Goal: Transaction & Acquisition: Book appointment/travel/reservation

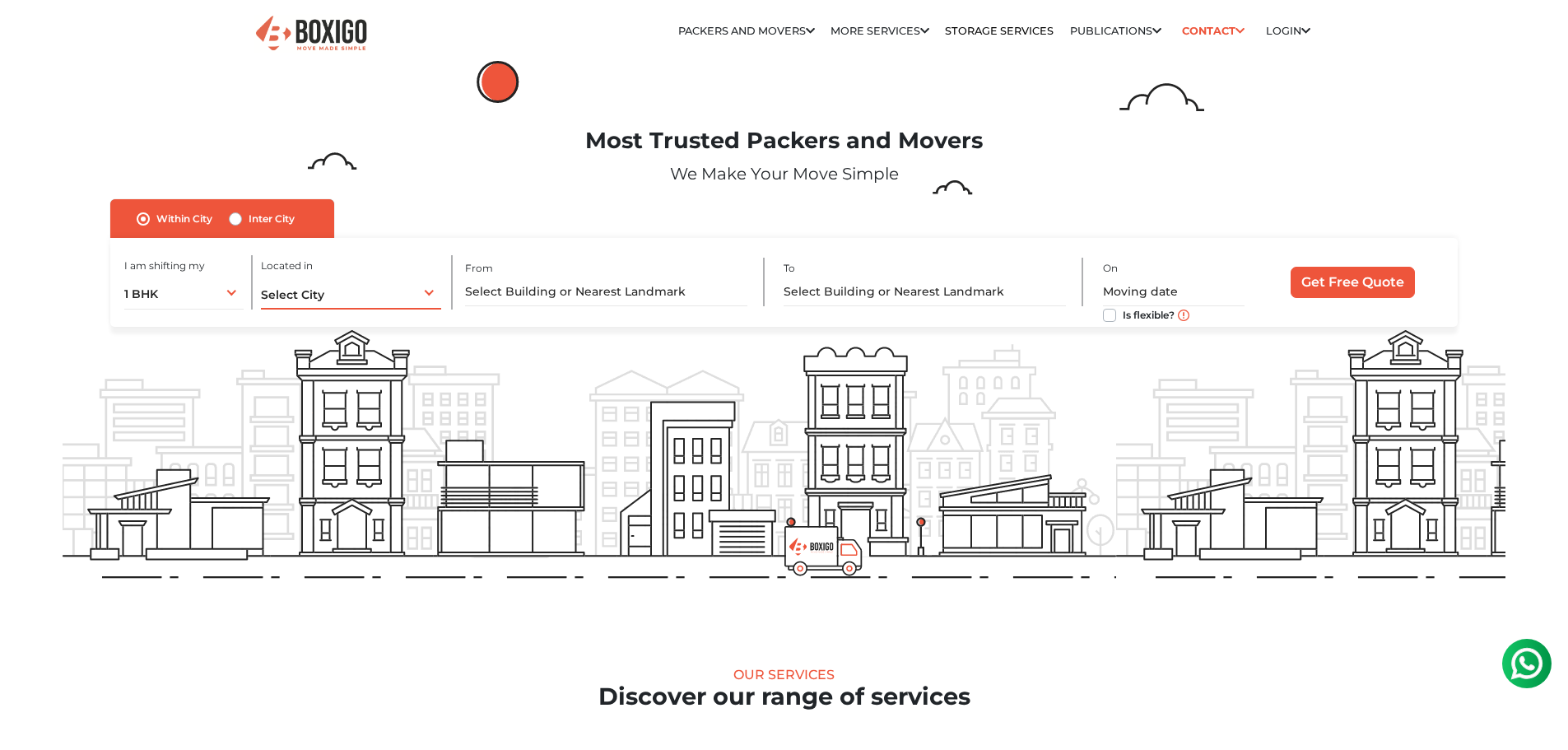
click at [360, 298] on div "Select City Select City [GEOGRAPHIC_DATA] [GEOGRAPHIC_DATA] [GEOGRAPHIC_DATA] […" at bounding box center [351, 292] width 181 height 34
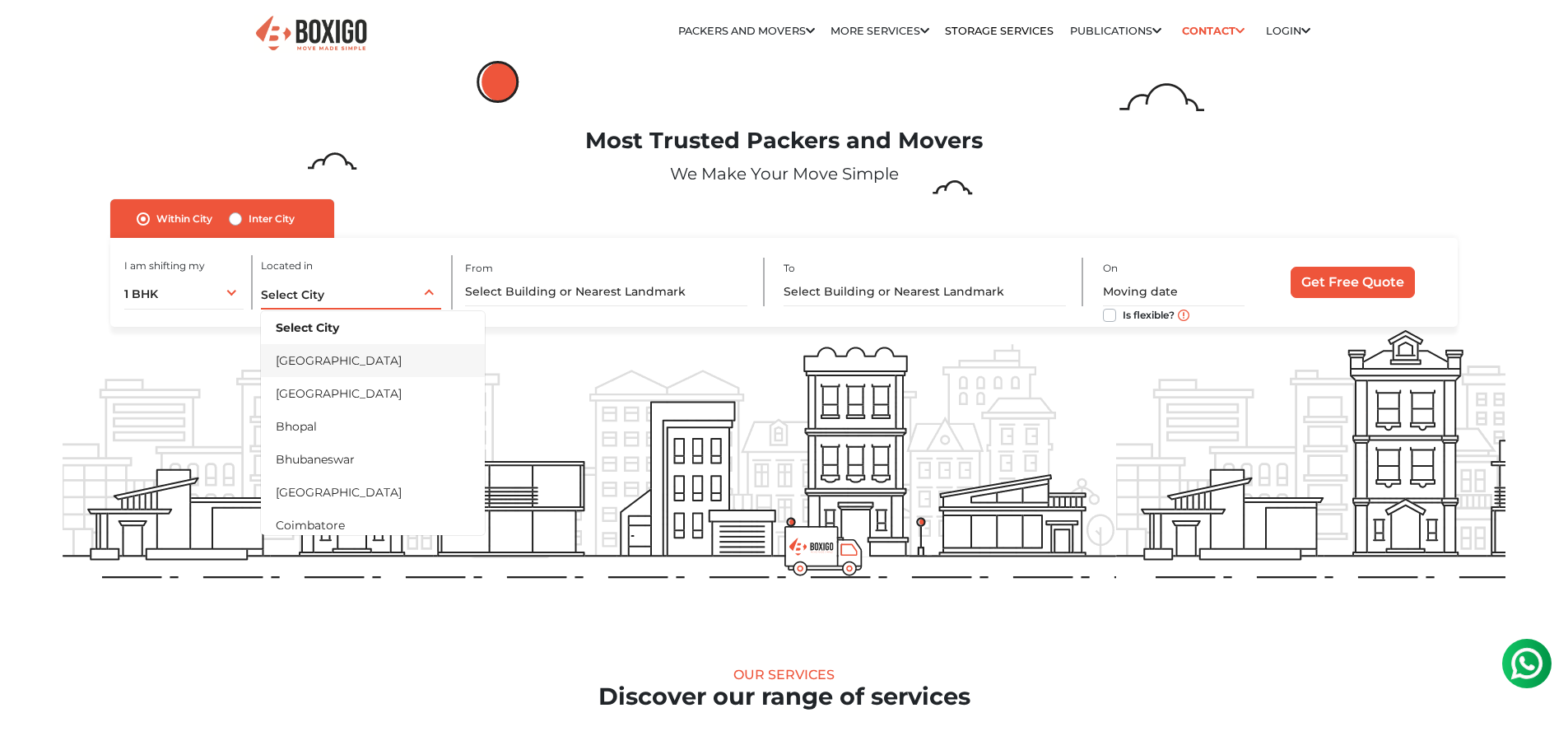
click at [330, 363] on li "[GEOGRAPHIC_DATA]" at bounding box center [373, 361] width 224 height 33
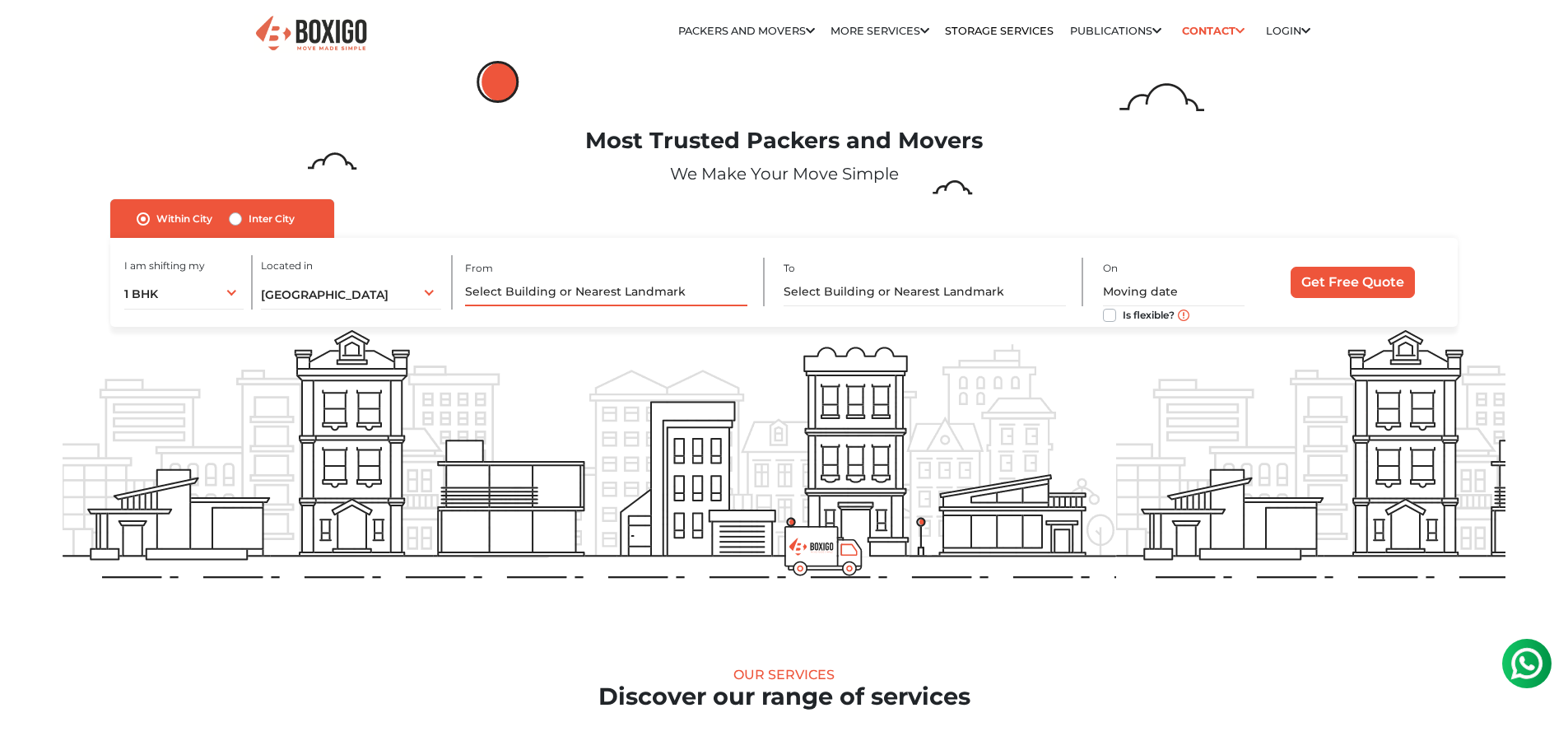
click at [608, 302] on input "text" at bounding box center [606, 292] width 282 height 29
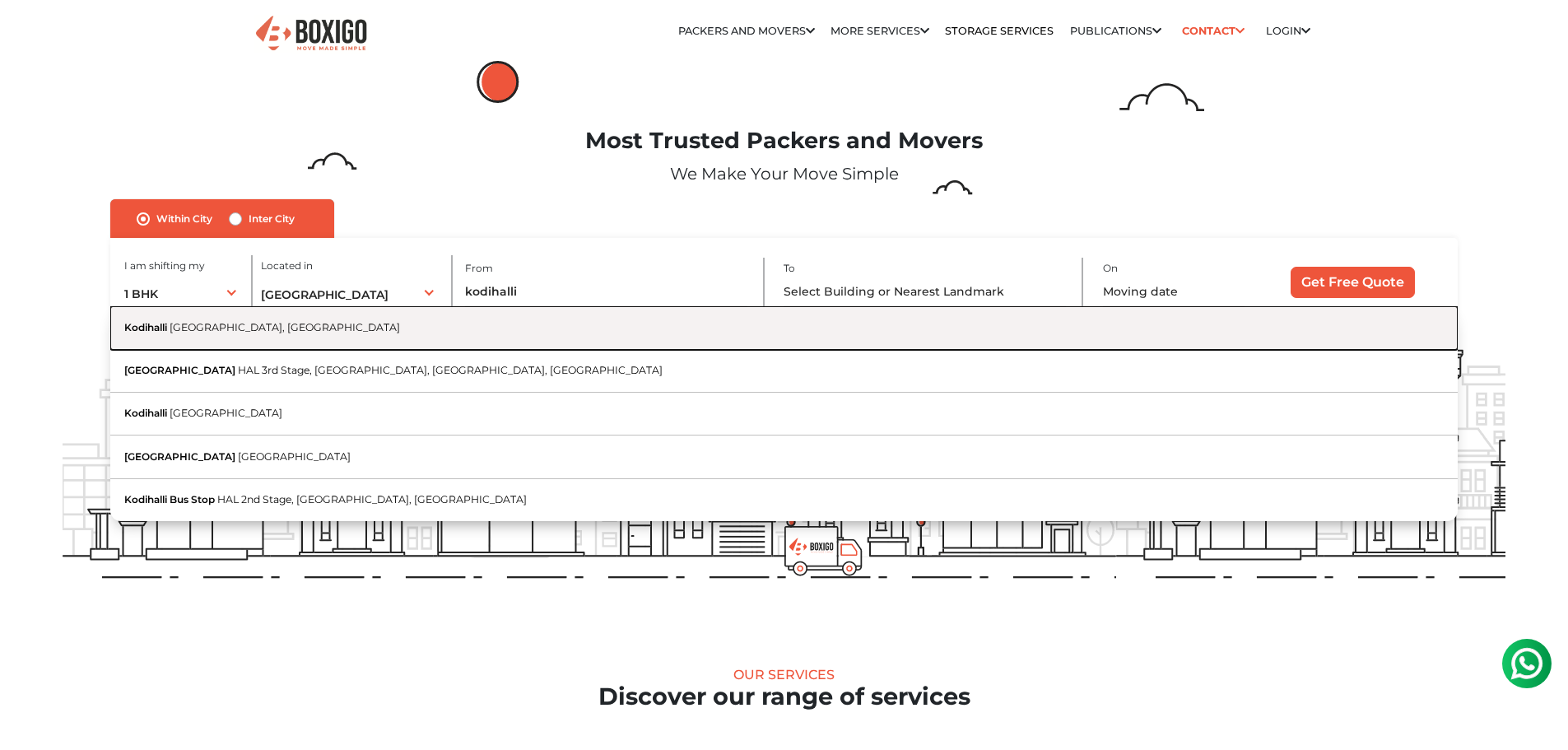
click at [262, 329] on span "[GEOGRAPHIC_DATA], [GEOGRAPHIC_DATA]" at bounding box center [284, 327] width 231 height 12
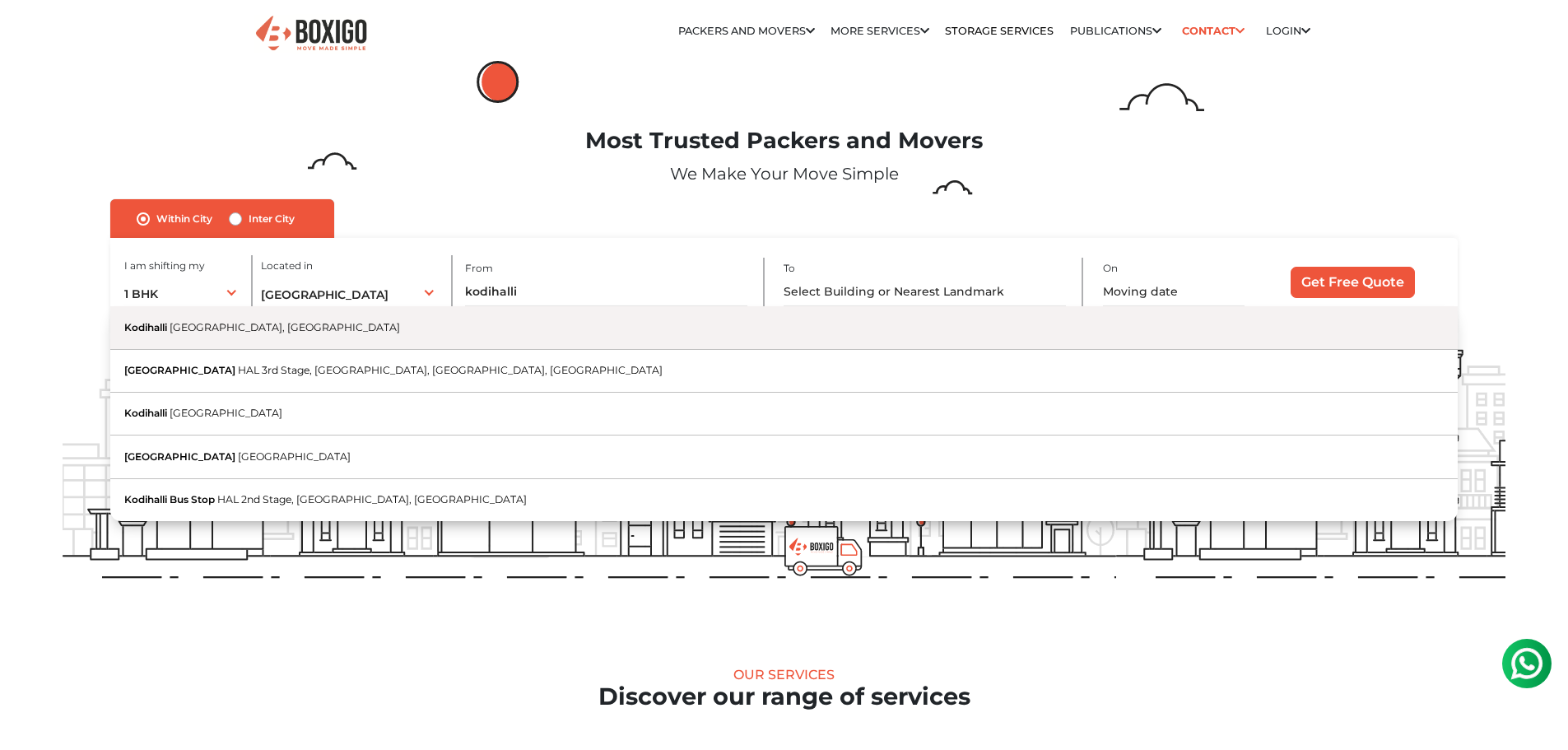
type input "Kodihalli, [GEOGRAPHIC_DATA], [GEOGRAPHIC_DATA]"
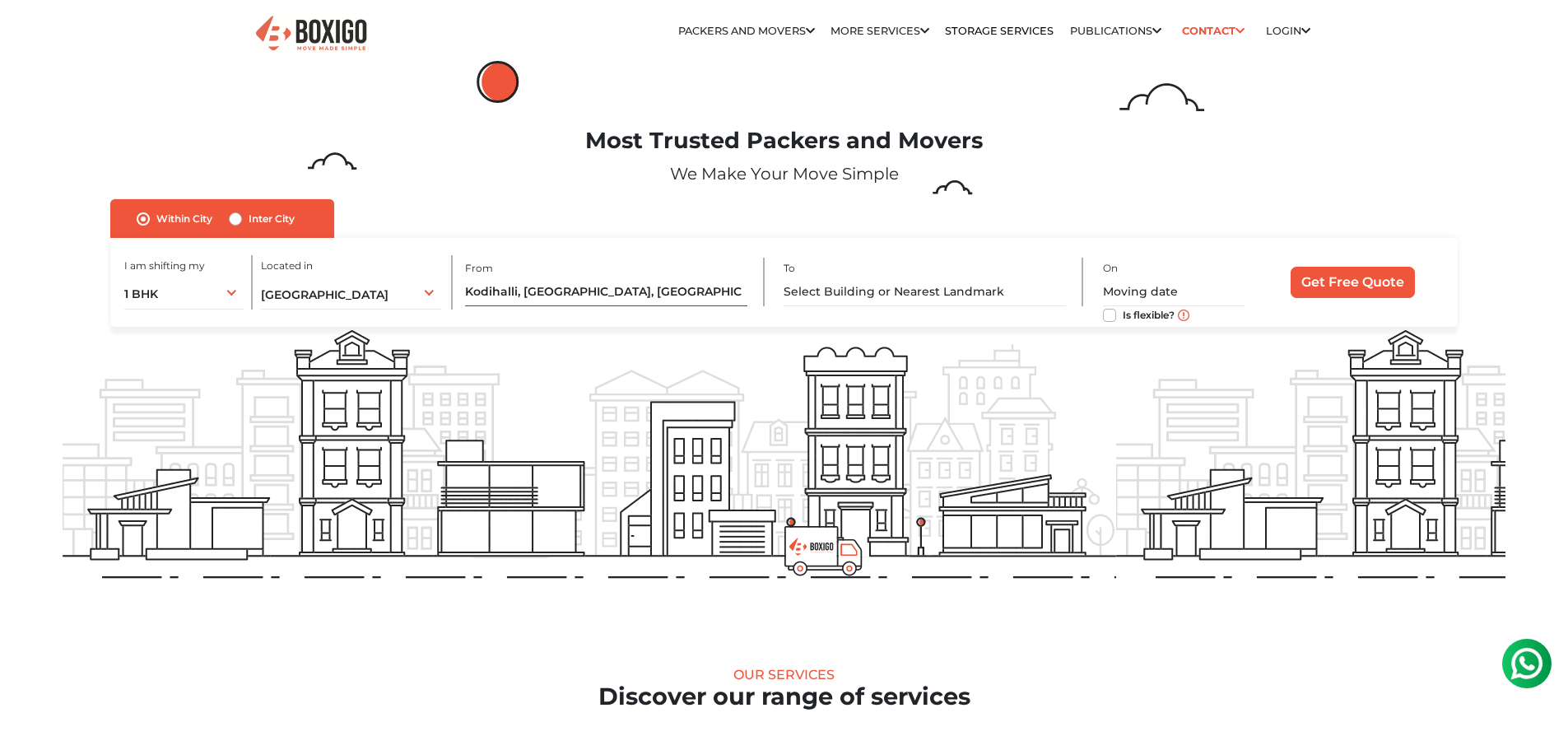
click at [773, 297] on div "I am shifting my 1 BHK 2 BHK 3 BHK 3 + BHK FEW ITEMS 1 BHK 1 BHK 2 BHK 3 BHK 3 …" at bounding box center [784, 282] width 1347 height 89
click at [858, 291] on input "text" at bounding box center [924, 292] width 282 height 29
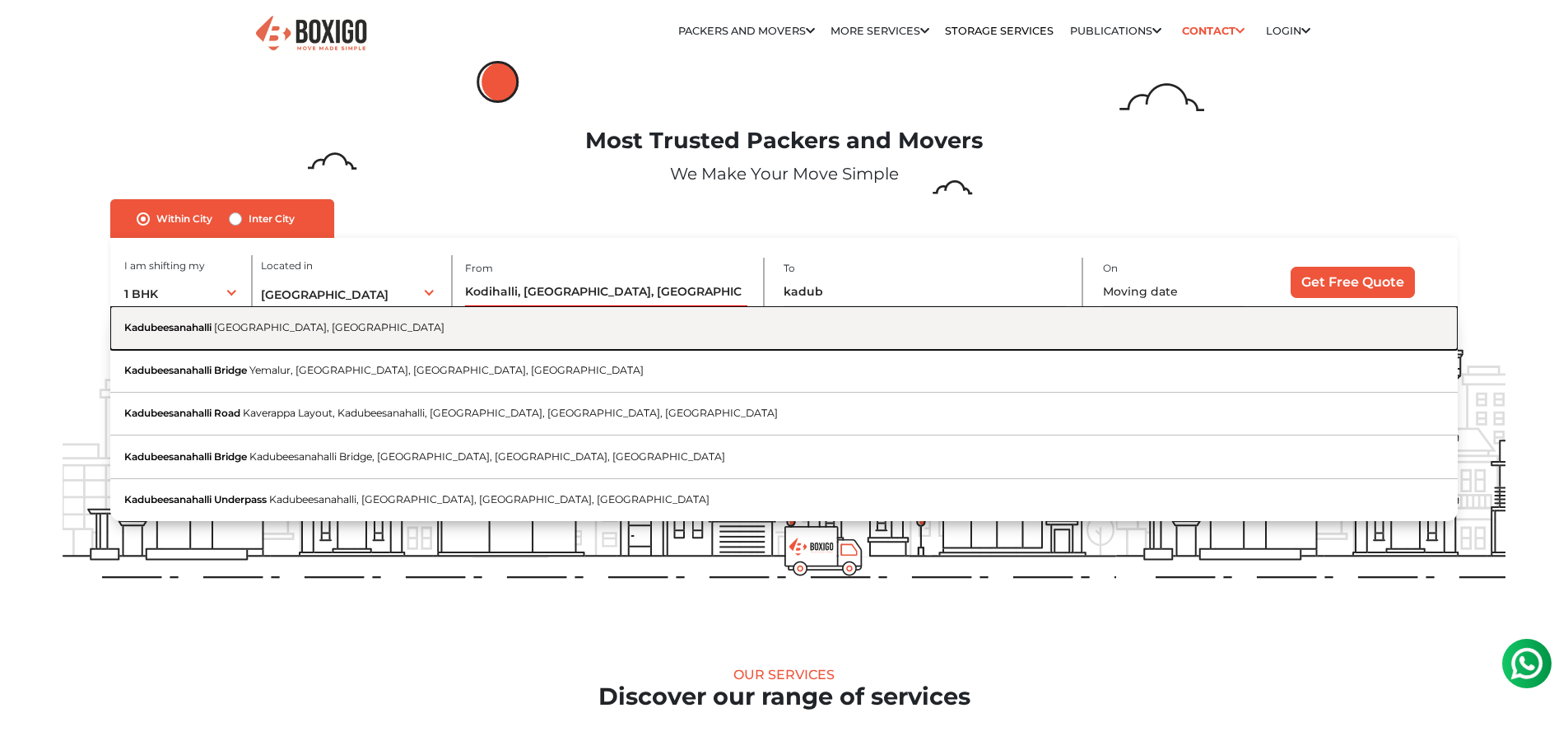
click at [409, 342] on button "Kadubeesanahalli [GEOGRAPHIC_DATA], [GEOGRAPHIC_DATA]" at bounding box center [784, 327] width 1347 height 43
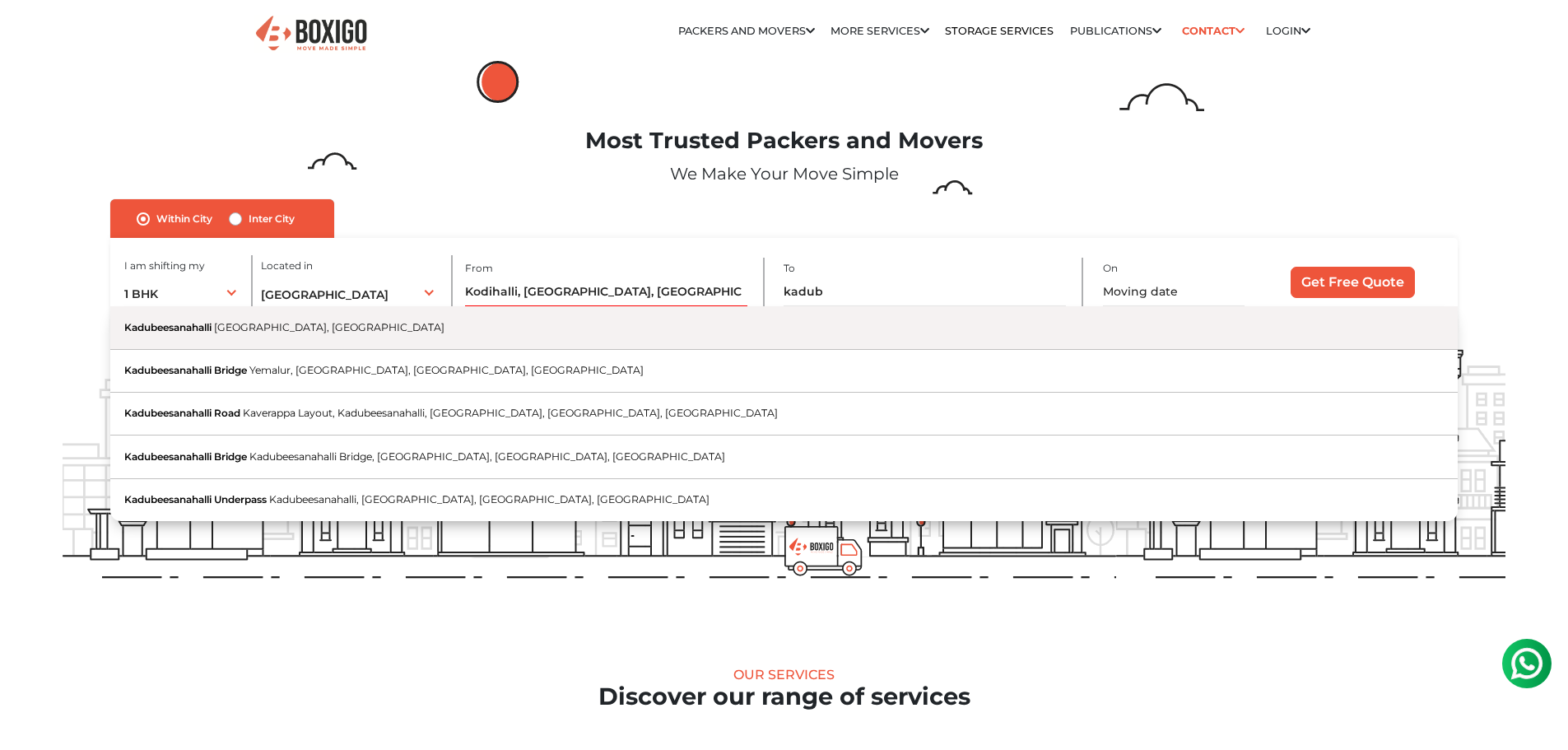
type input "Kadubeesanahalli, [GEOGRAPHIC_DATA], [GEOGRAPHIC_DATA]"
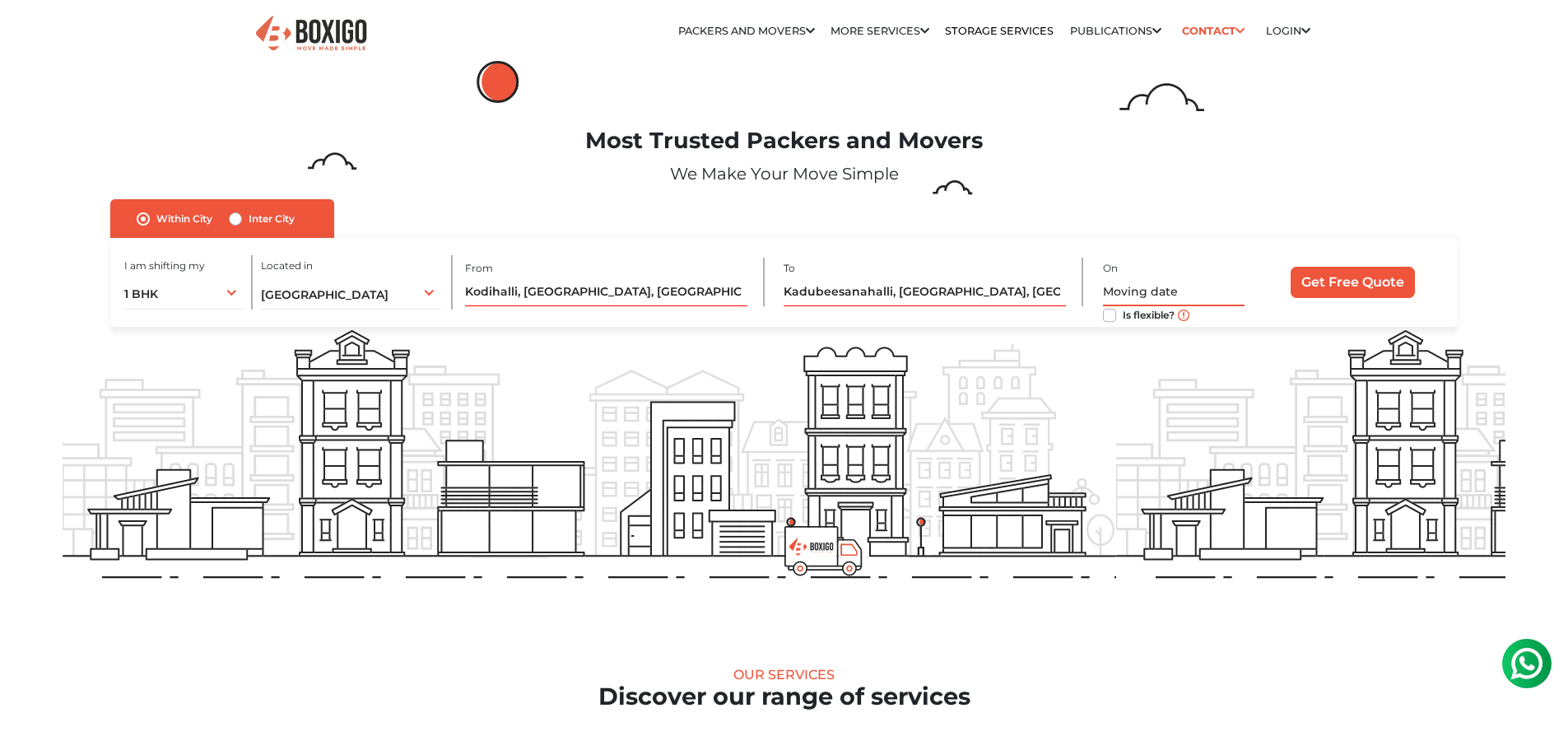
click at [1183, 288] on input "text" at bounding box center [1174, 292] width 142 height 29
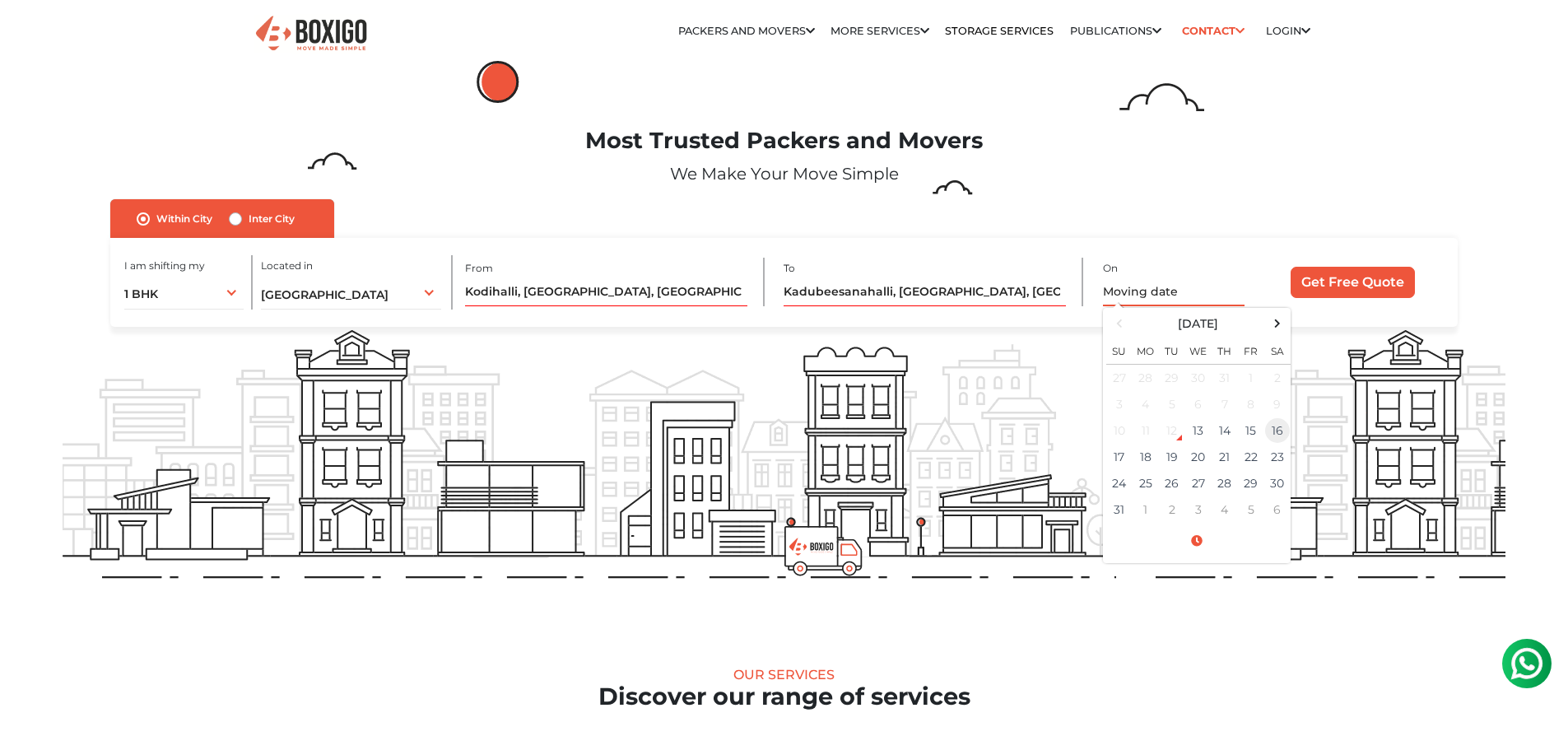
click at [1276, 438] on td "16" at bounding box center [1278, 430] width 27 height 27
type input "[DATE] 12:00 AM"
click at [1366, 289] on input "Get Free Quote" at bounding box center [1353, 282] width 124 height 32
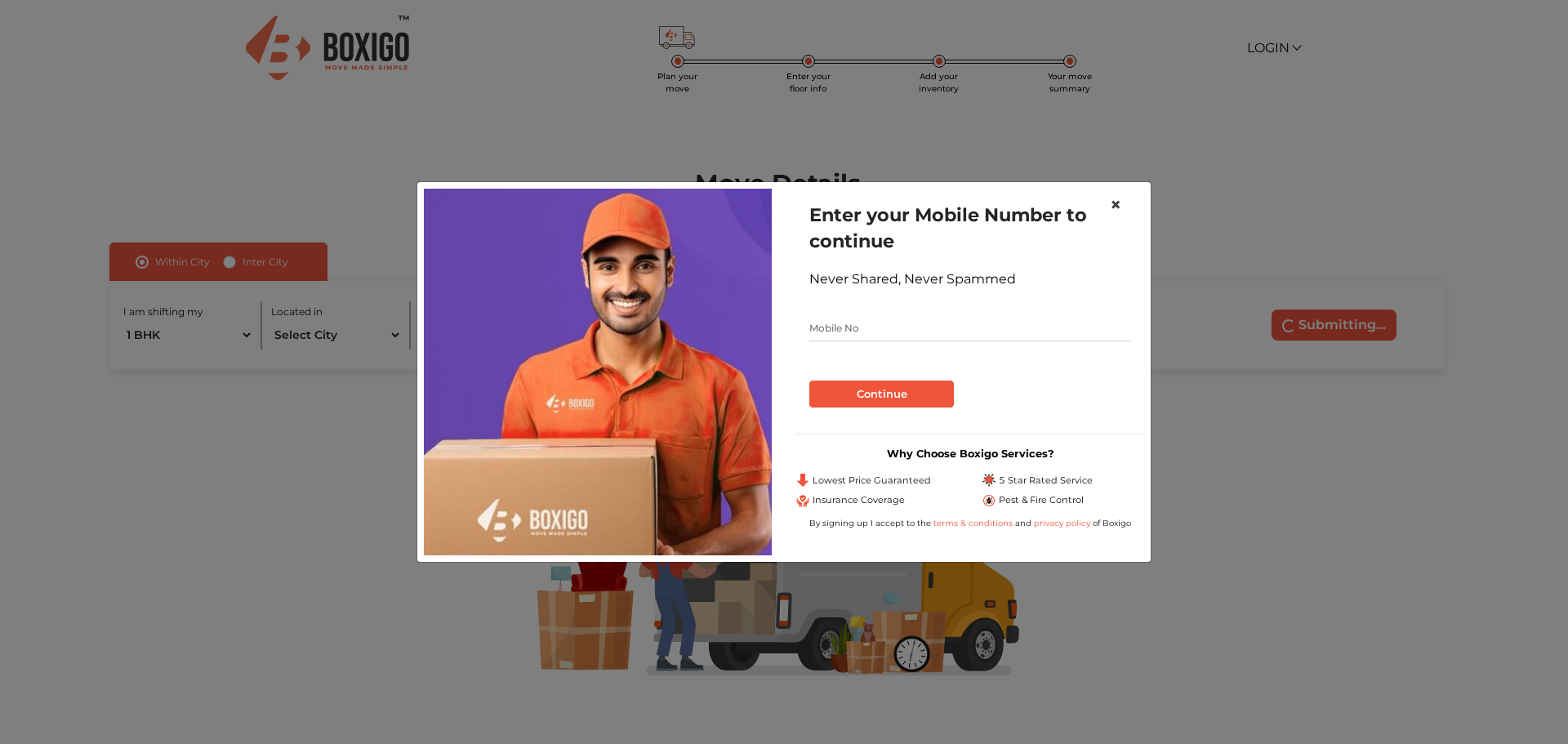
click at [1121, 203] on span "×" at bounding box center [1116, 204] width 11 height 24
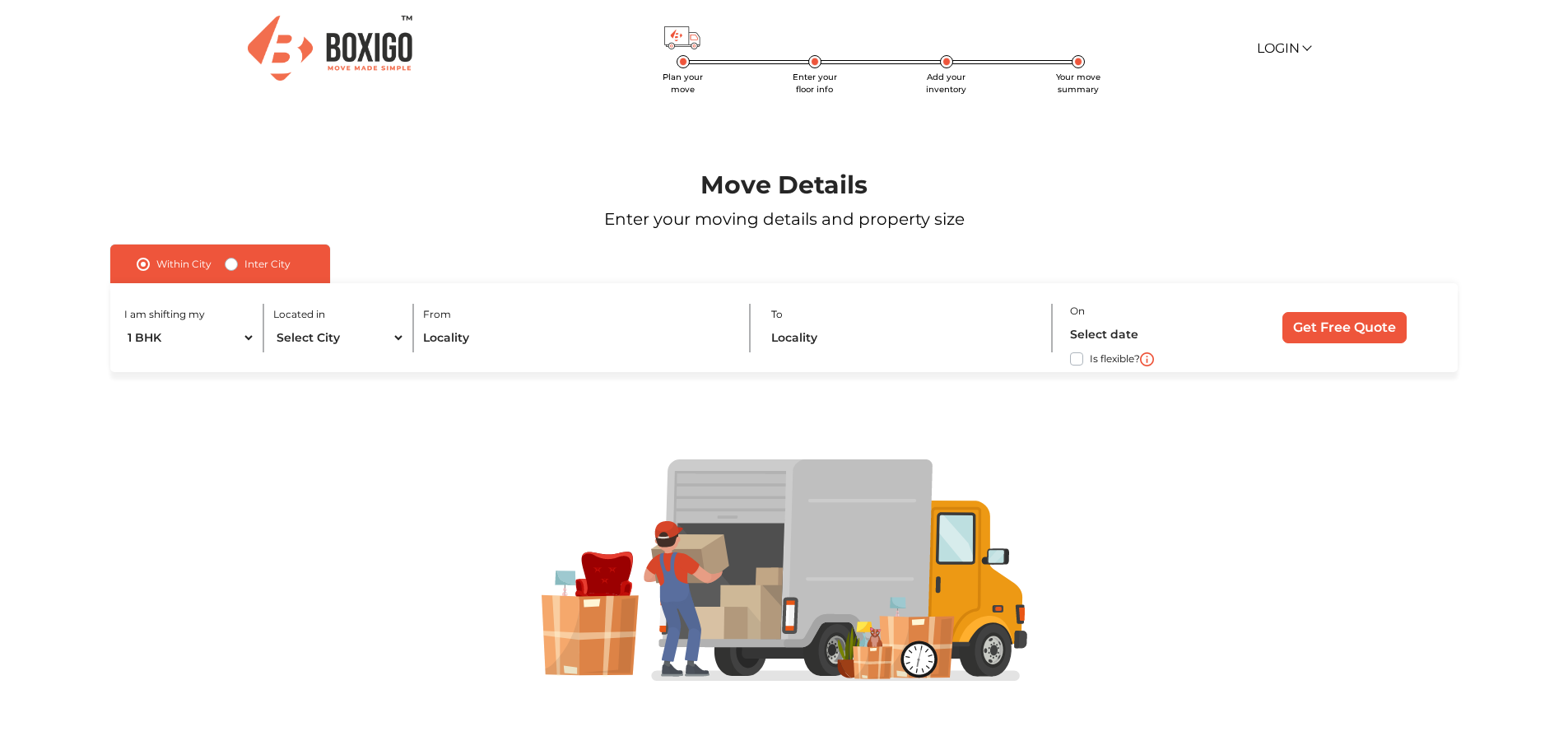
click at [811, 72] on span "Enter your floor info" at bounding box center [815, 83] width 44 height 23
